Goal: Information Seeking & Learning: Check status

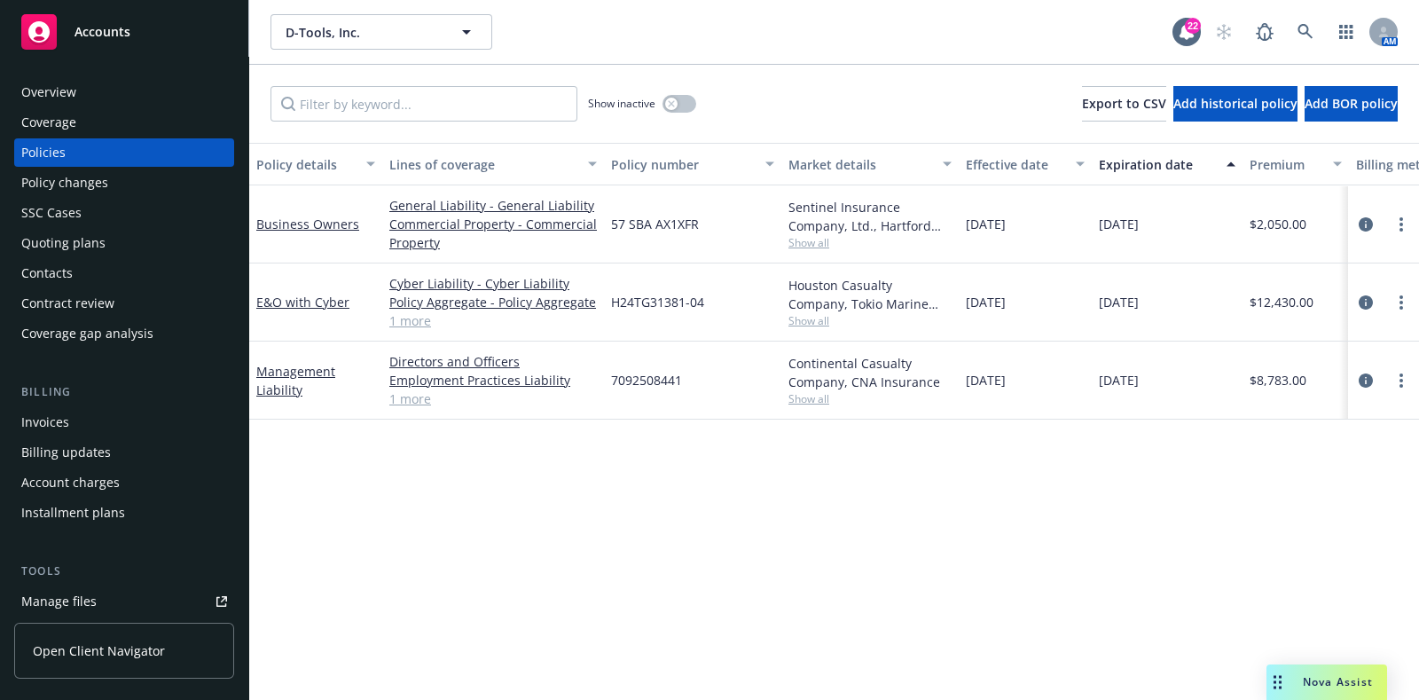
click at [808, 321] on span "Show all" at bounding box center [869, 320] width 163 height 15
click at [1356, 294] on div at bounding box center [1383, 302] width 57 height 21
click at [1362, 296] on icon "circleInformation" at bounding box center [1365, 302] width 14 height 14
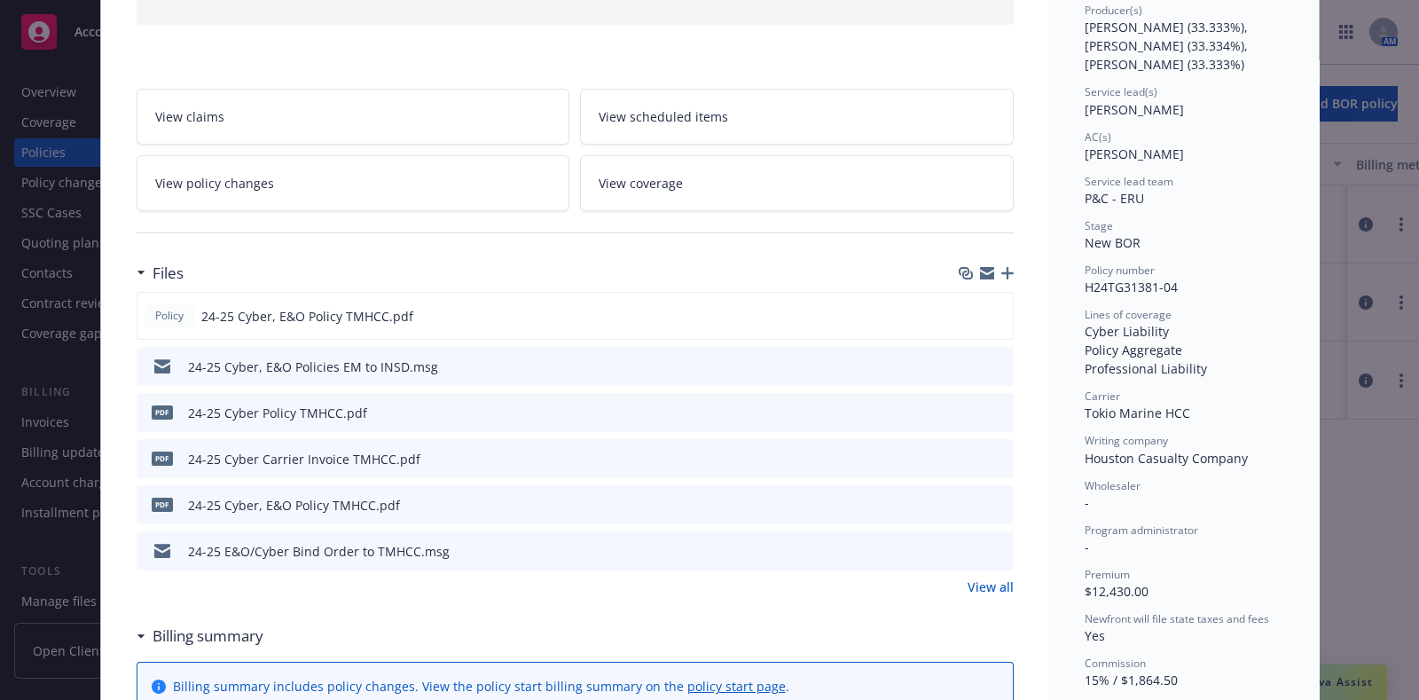
scroll to position [232, 0]
click at [990, 546] on icon "preview file" at bounding box center [997, 549] width 16 height 12
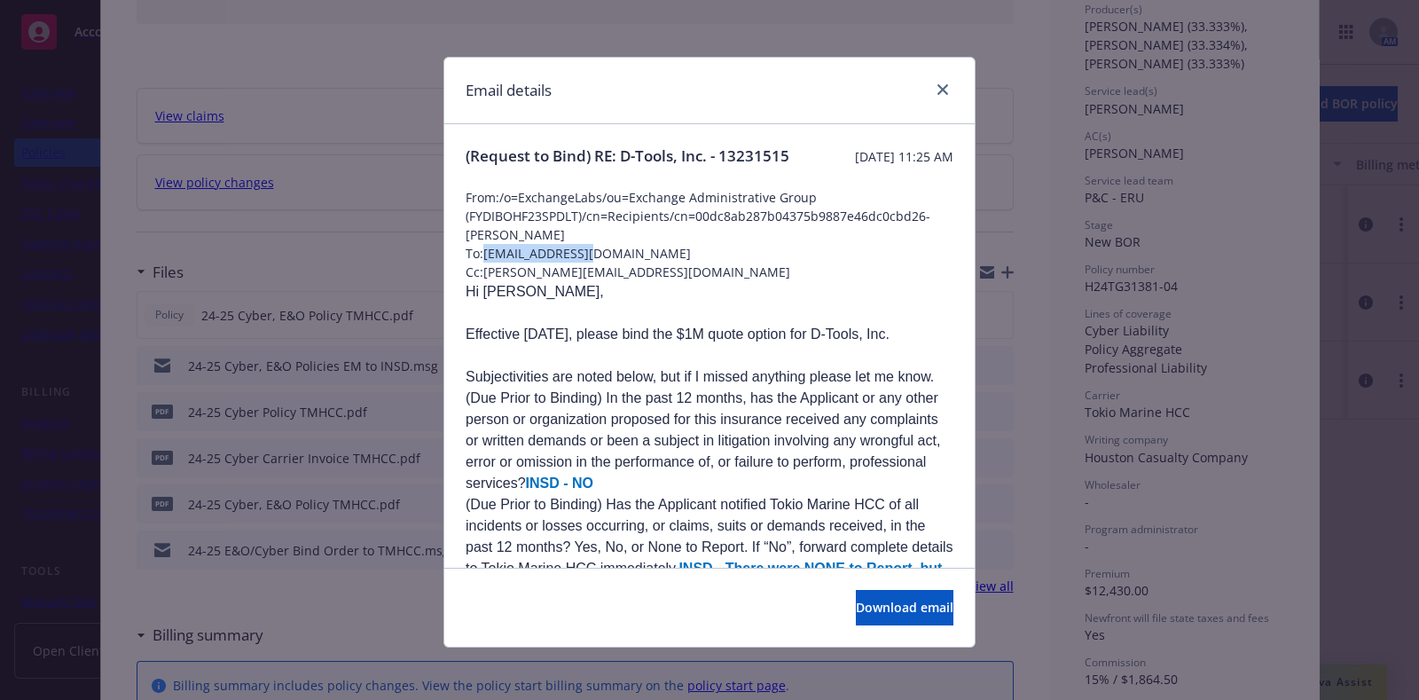
drag, startPoint x: 605, startPoint y: 277, endPoint x: 473, endPoint y: 279, distance: 132.2
click at [473, 262] on span "To: [EMAIL_ADDRESS][DOMAIN_NAME]" at bounding box center [710, 253] width 488 height 19
copy span "[EMAIL_ADDRESS][DOMAIN_NAME]"
click at [937, 94] on icon "close" at bounding box center [942, 89] width 11 height 11
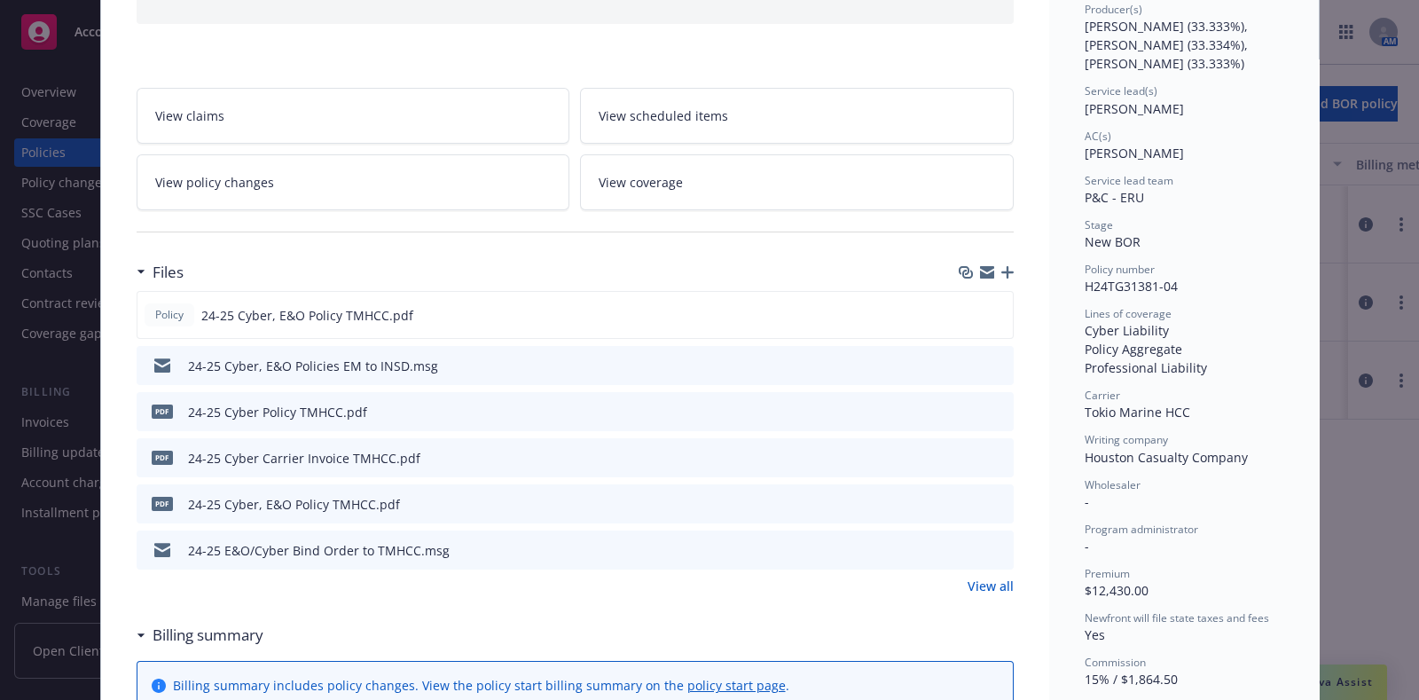
scroll to position [0, 0]
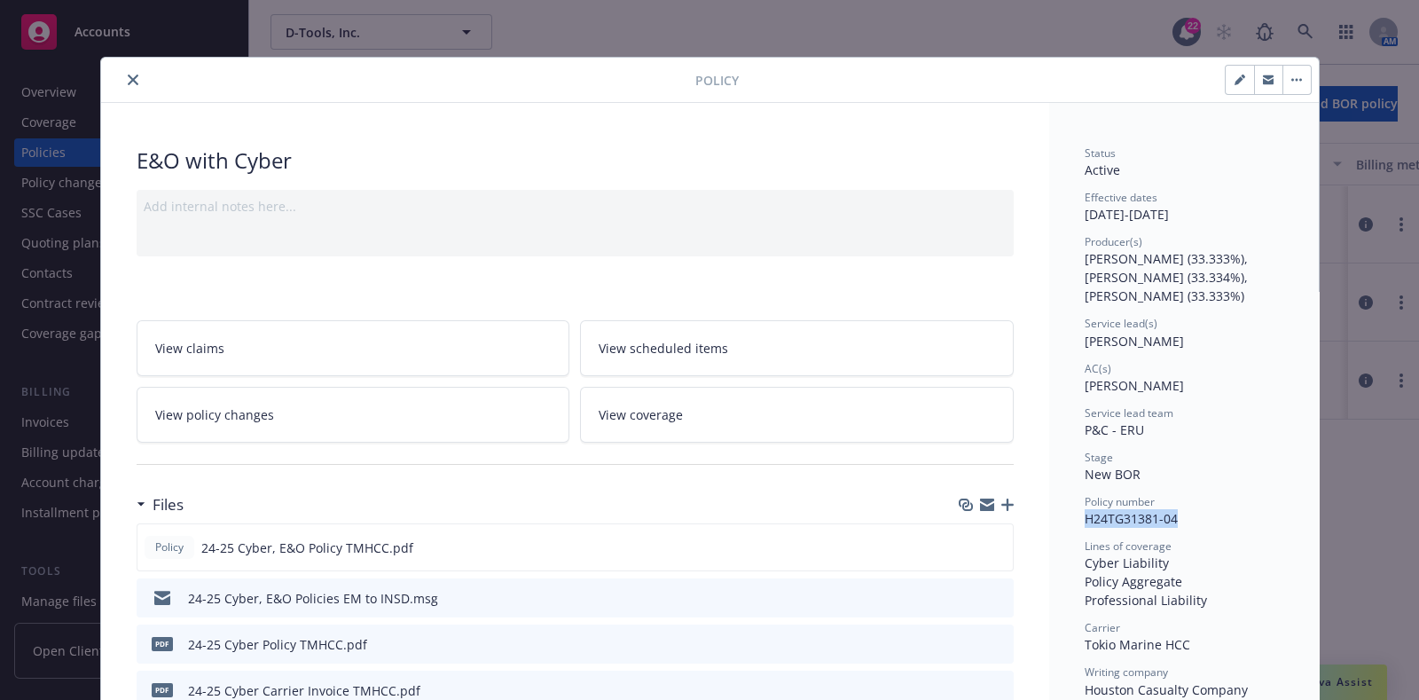
drag, startPoint x: 1182, startPoint y: 511, endPoint x: 1053, endPoint y: 516, distance: 128.7
copy span "H24TG31381-04"
click at [128, 79] on icon "close" at bounding box center [133, 79] width 11 height 11
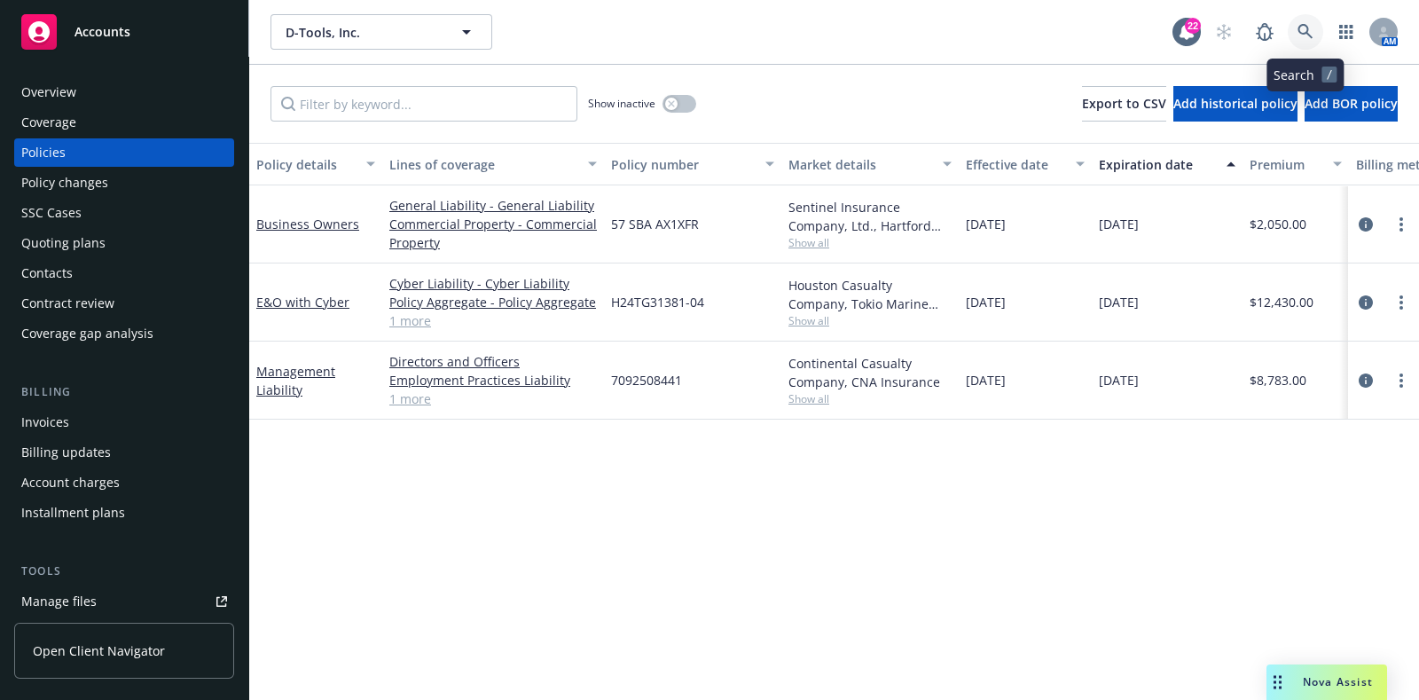
click at [1298, 27] on icon at bounding box center [1304, 31] width 15 height 15
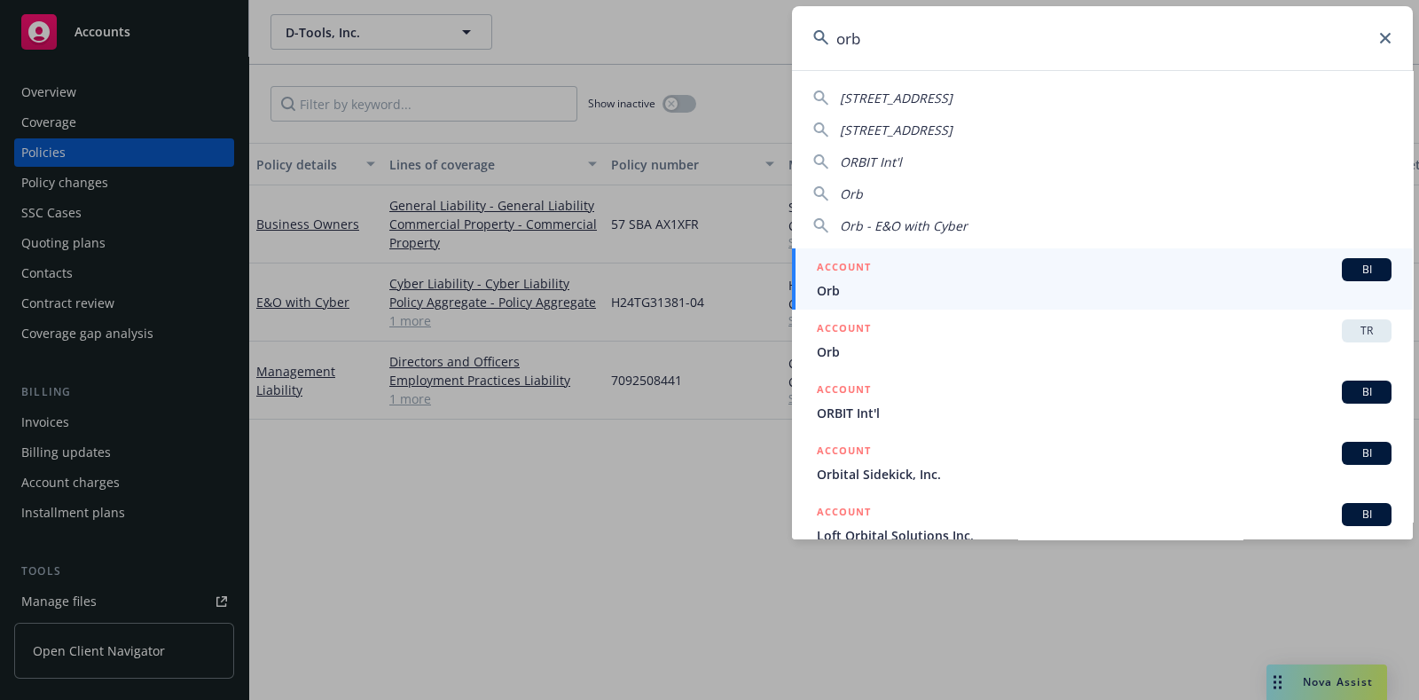
type input "orb"
click at [913, 285] on span "Orb" at bounding box center [1104, 290] width 575 height 19
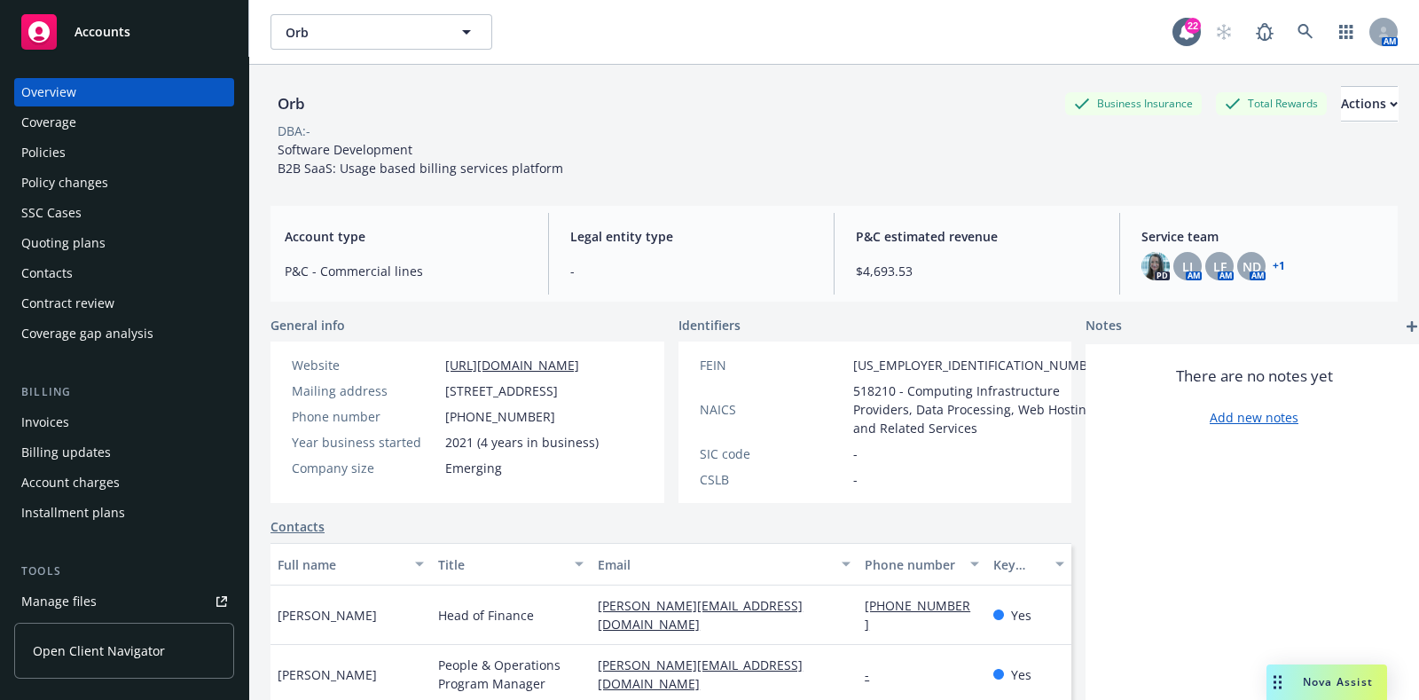
click at [76, 153] on div "Policies" at bounding box center [124, 152] width 206 height 28
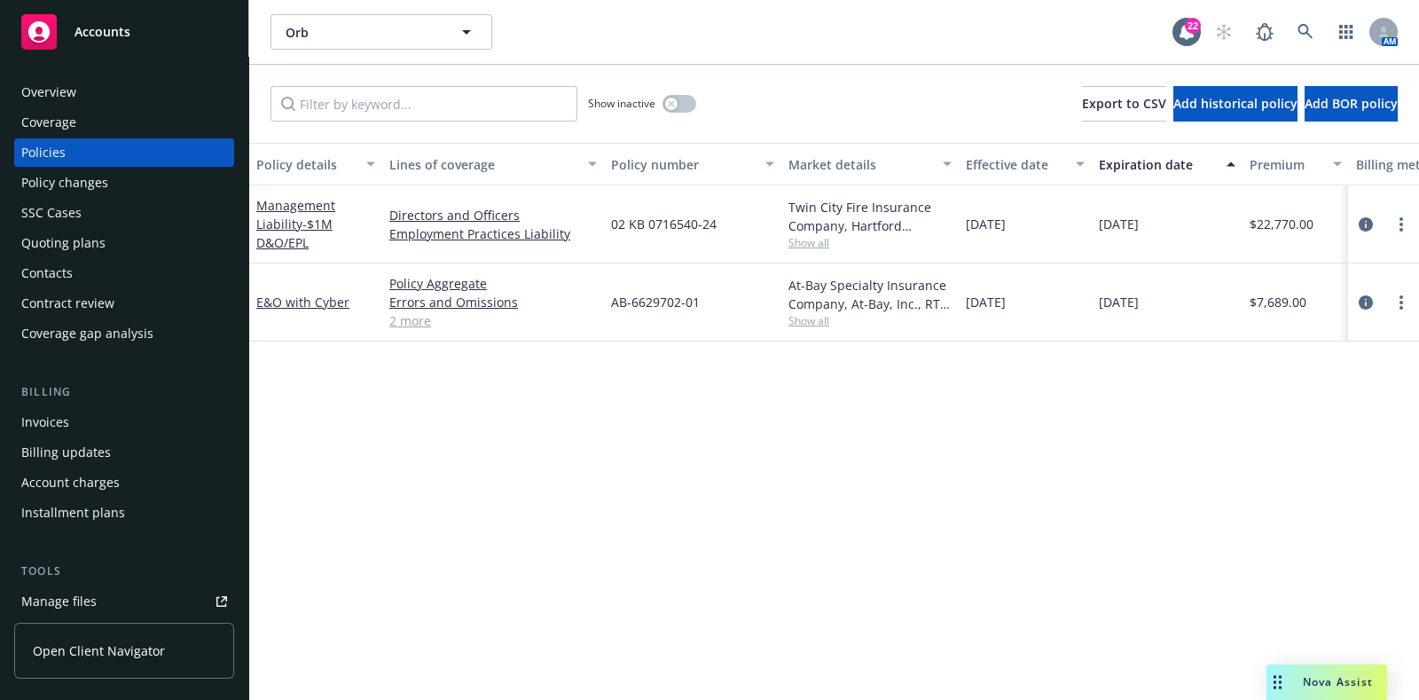
click at [808, 248] on span "Show all" at bounding box center [869, 242] width 163 height 15
click at [824, 246] on span "Show all" at bounding box center [869, 242] width 163 height 15
click at [1361, 223] on icon "circleInformation" at bounding box center [1365, 224] width 14 height 14
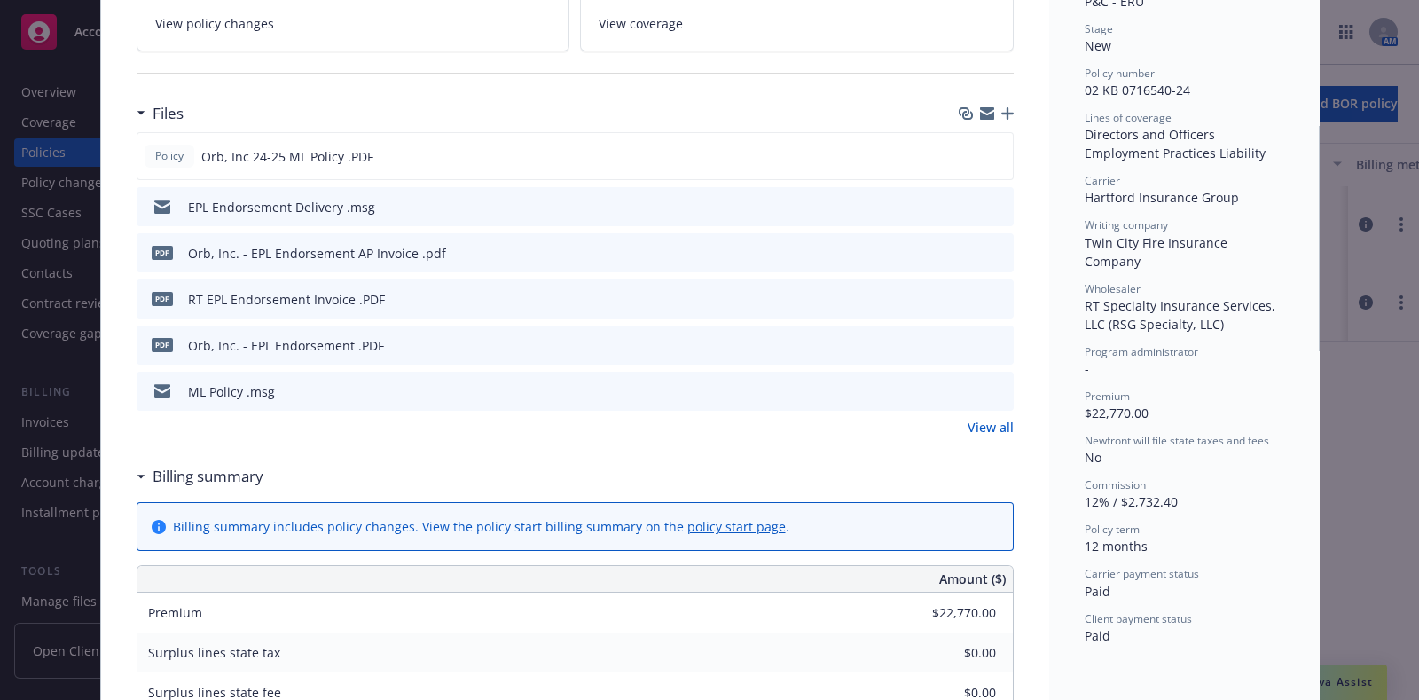
scroll to position [389, 0]
click at [980, 421] on link "View all" at bounding box center [990, 428] width 46 height 19
